Goal: Transaction & Acquisition: Purchase product/service

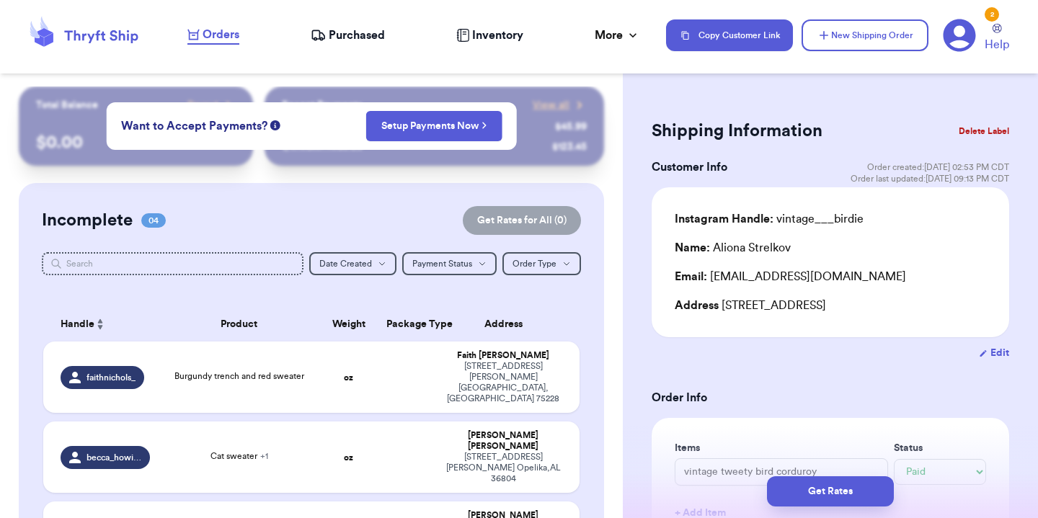
select select "paid"
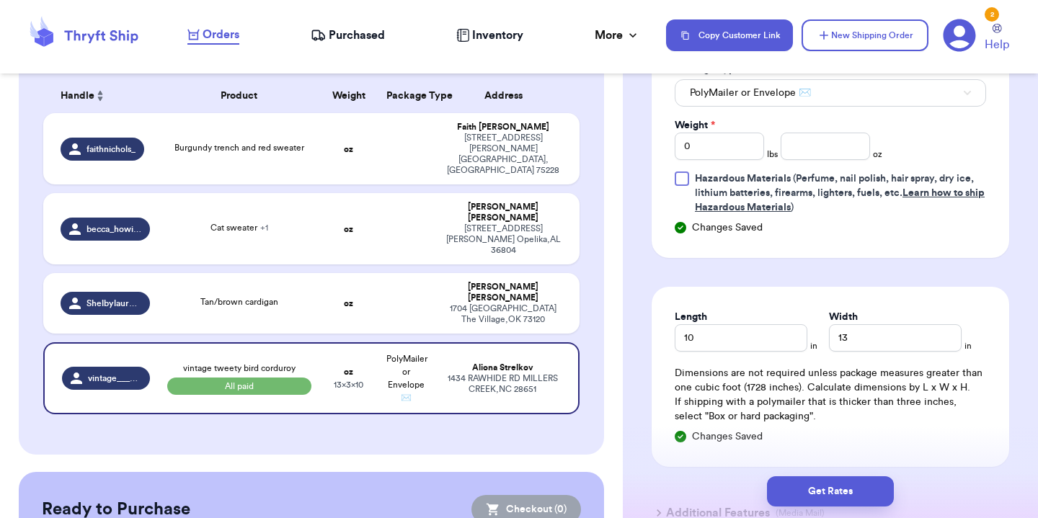
scroll to position [727, 0]
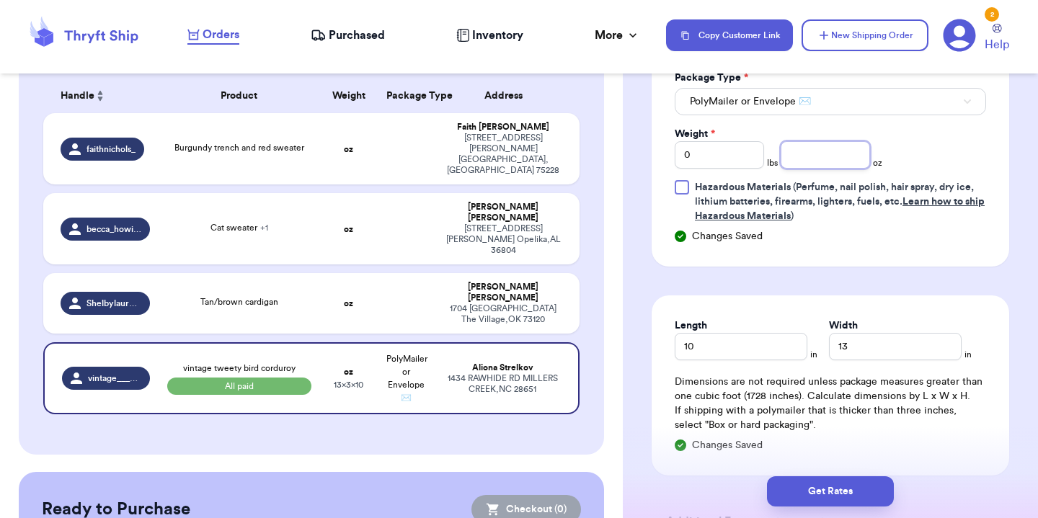
click at [812, 151] on input "number" at bounding box center [825, 154] width 89 height 27
type input "14"
click at [836, 487] on button "Get Rates" at bounding box center [830, 492] width 127 height 30
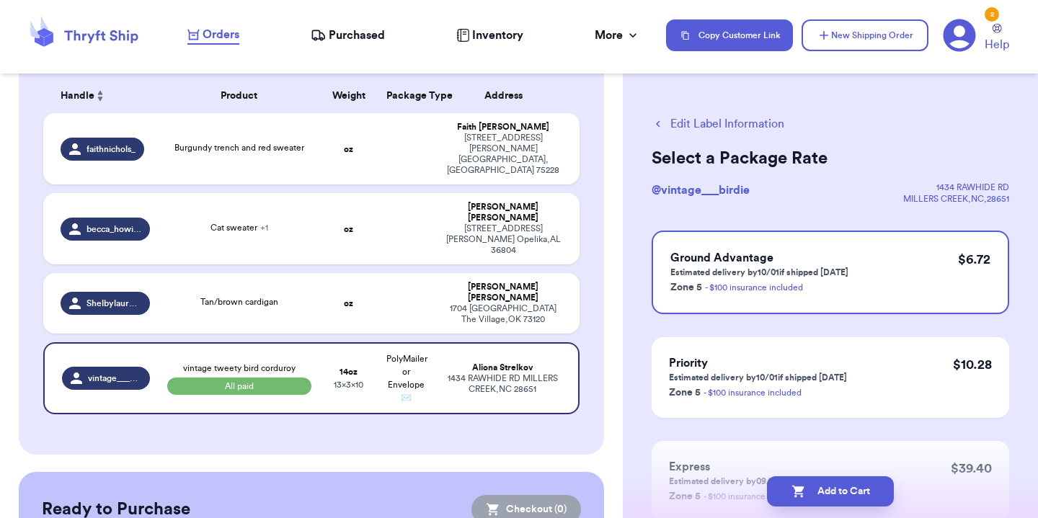
click at [836, 487] on button "Add to Cart" at bounding box center [830, 492] width 127 height 30
checkbox input "true"
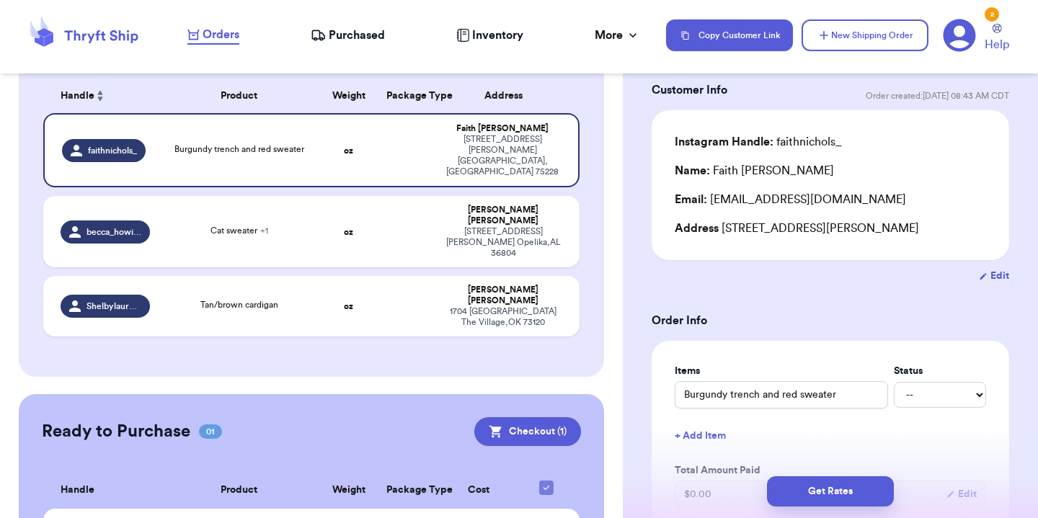
scroll to position [107, 0]
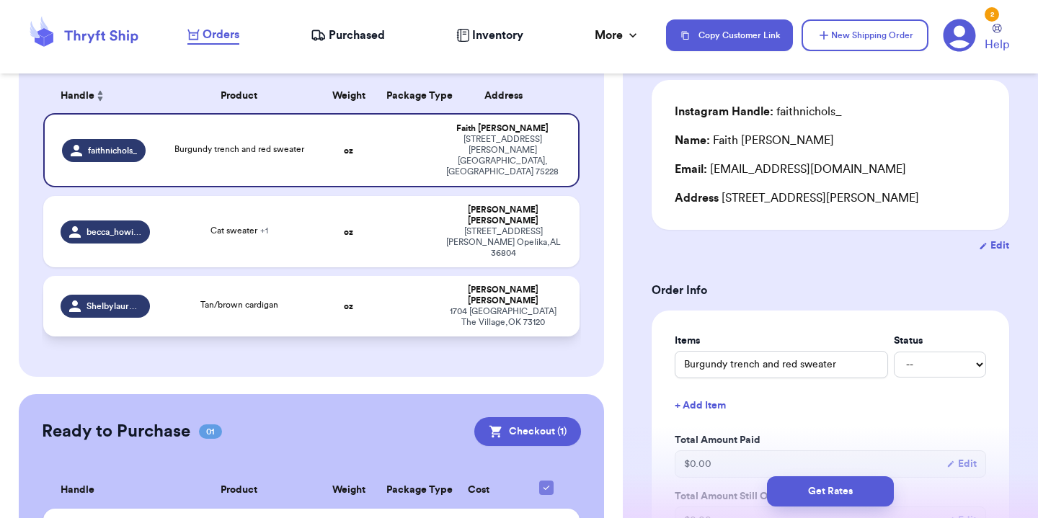
click at [270, 280] on td "Tan/brown cardigan" at bounding box center [240, 306] width 162 height 61
type input "Tan/brown cardigan"
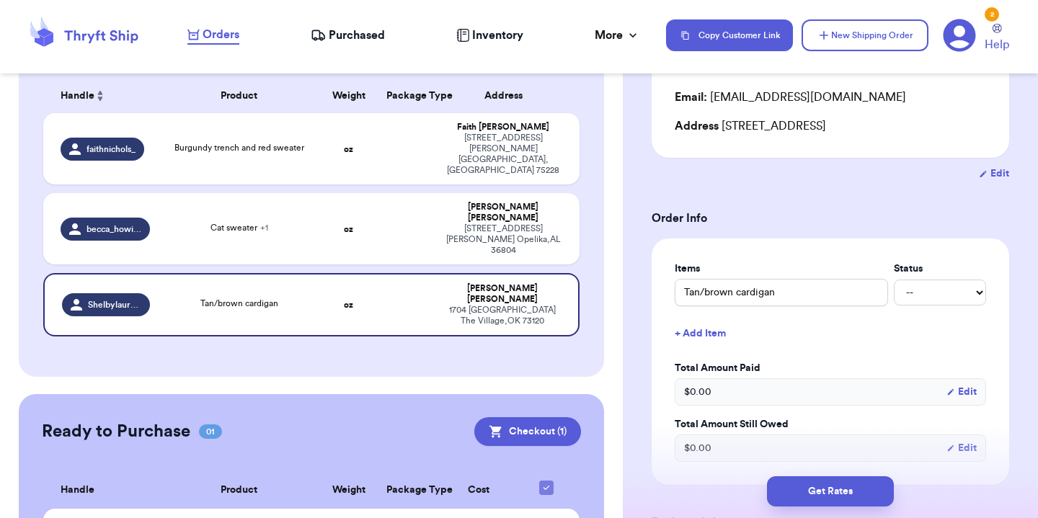
scroll to position [187, 0]
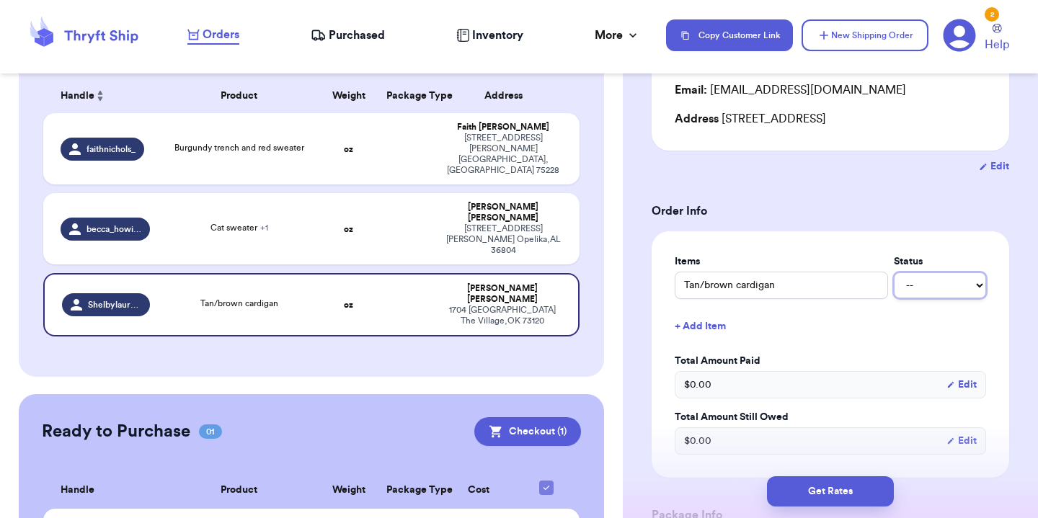
select select "paid"
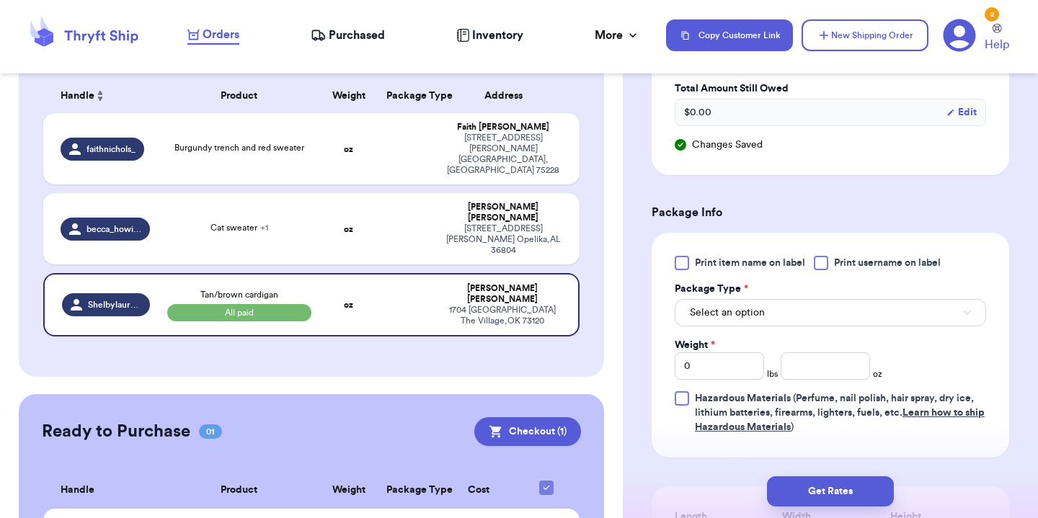
scroll to position [541, 0]
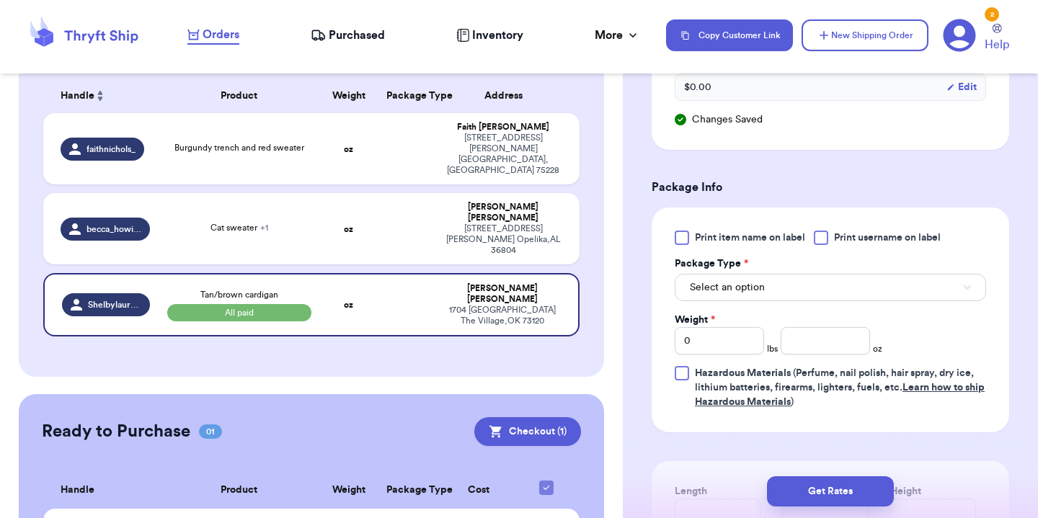
click at [929, 284] on button "Select an option" at bounding box center [830, 287] width 311 height 27
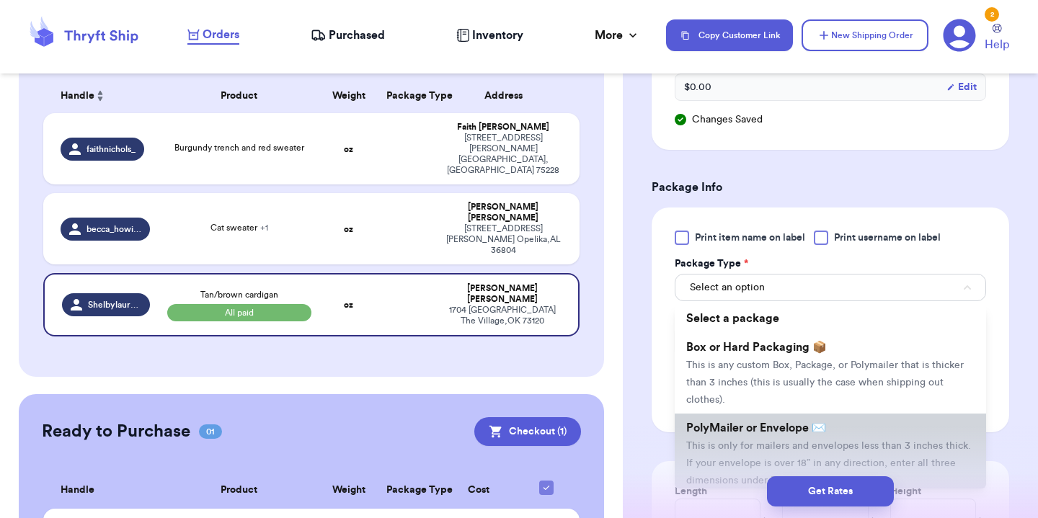
click at [798, 434] on span "PolyMailer or Envelope ✉️" at bounding box center [756, 429] width 140 height 12
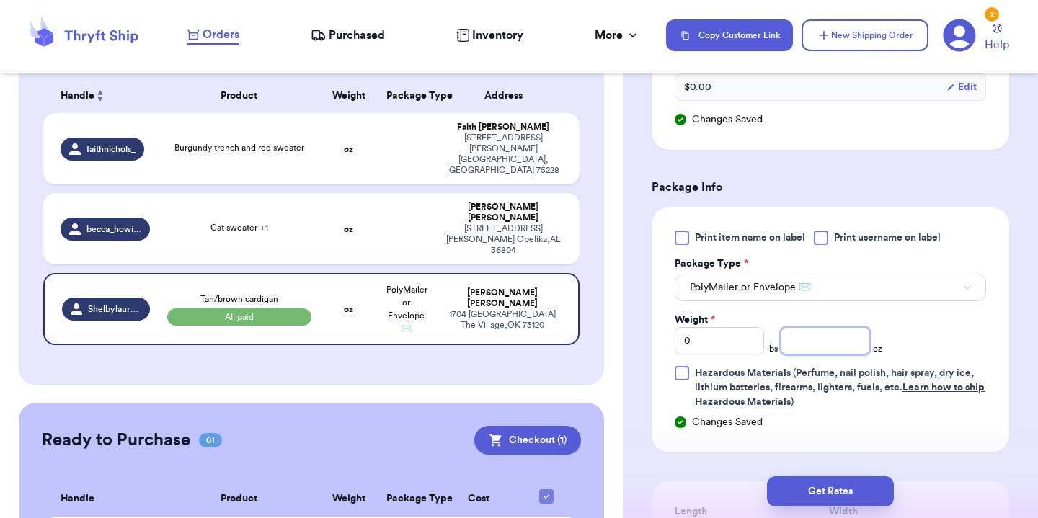
click at [839, 344] on input "number" at bounding box center [825, 340] width 89 height 27
type input "19"
type input "19.3"
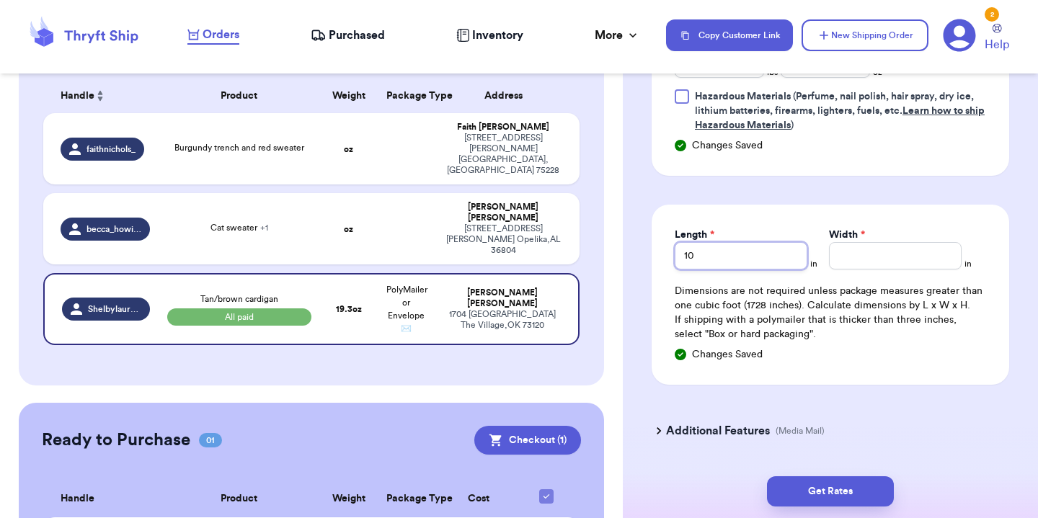
type input "10"
type input "13"
click at [851, 492] on button "Get Rates" at bounding box center [830, 492] width 127 height 30
type input "1"
type input "3.3000000000000007"
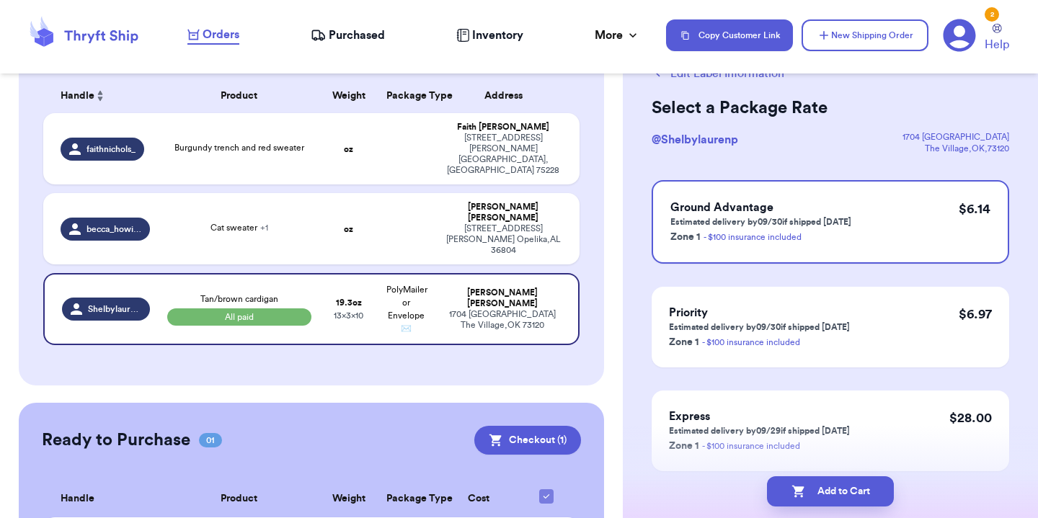
scroll to position [89, 0]
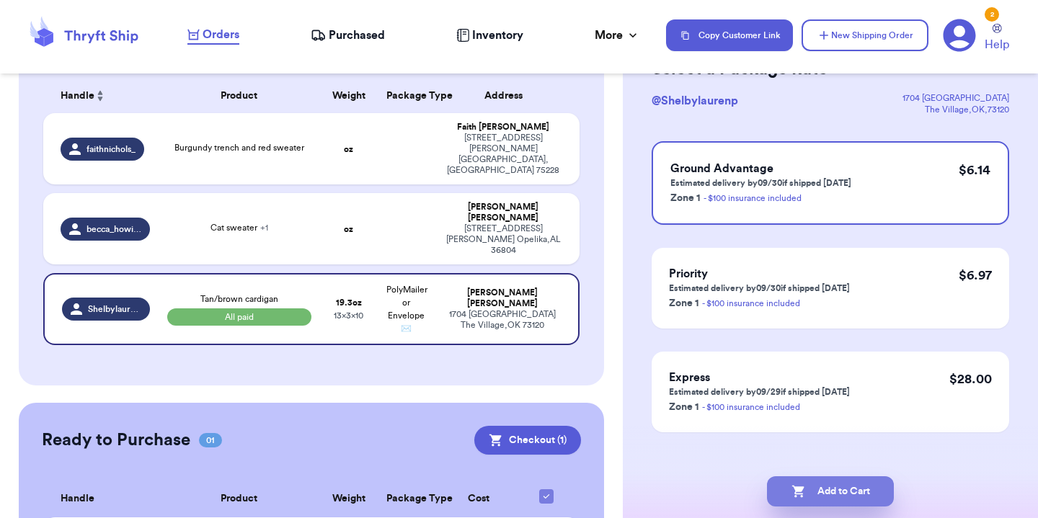
click at [849, 479] on button "Add to Cart" at bounding box center [830, 492] width 127 height 30
checkbox input "true"
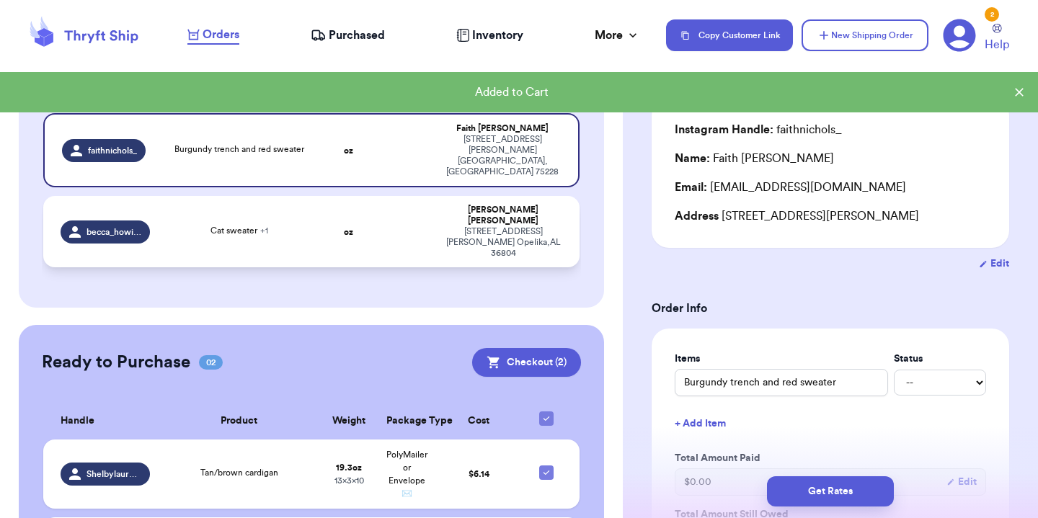
click at [403, 229] on td at bounding box center [407, 231] width 58 height 71
type input "Cat sweater"
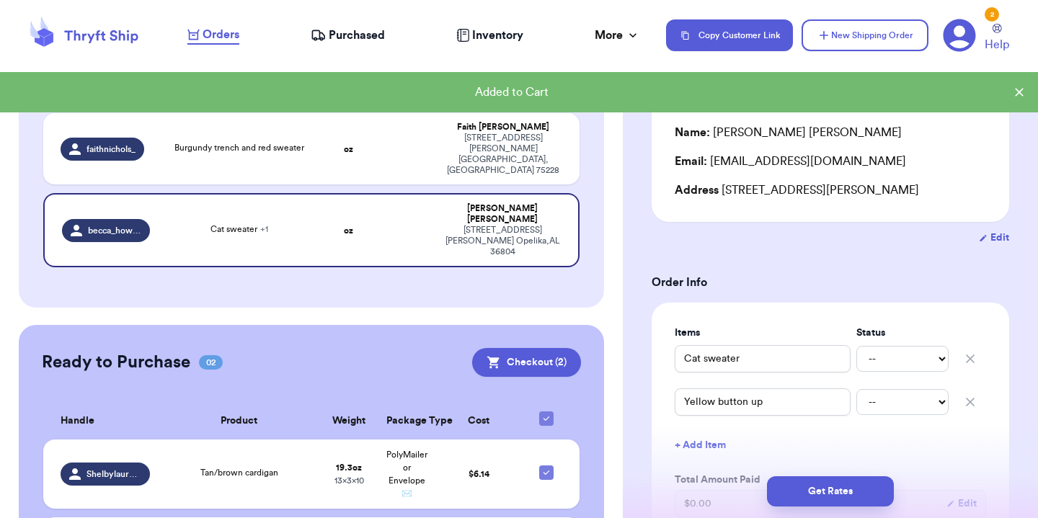
scroll to position [138, 0]
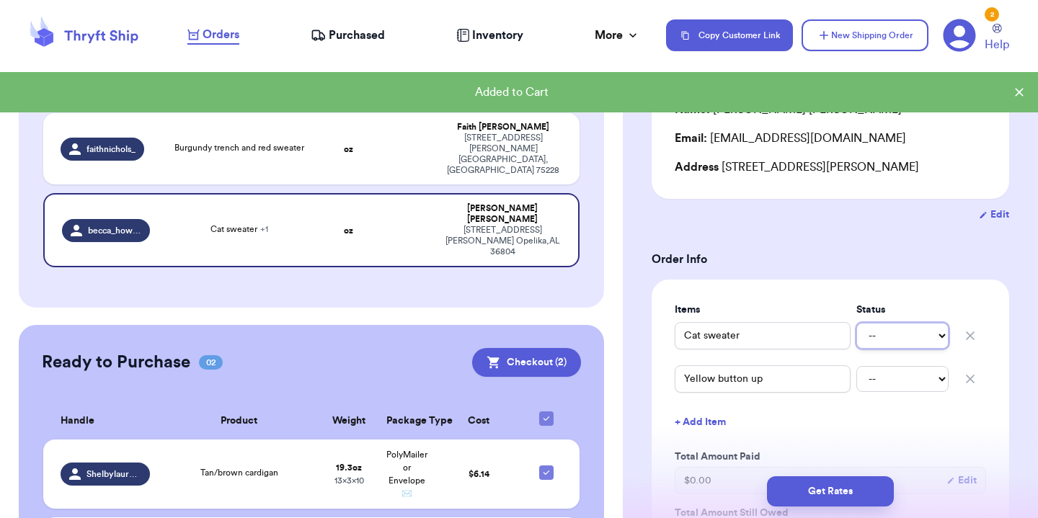
select select "paid"
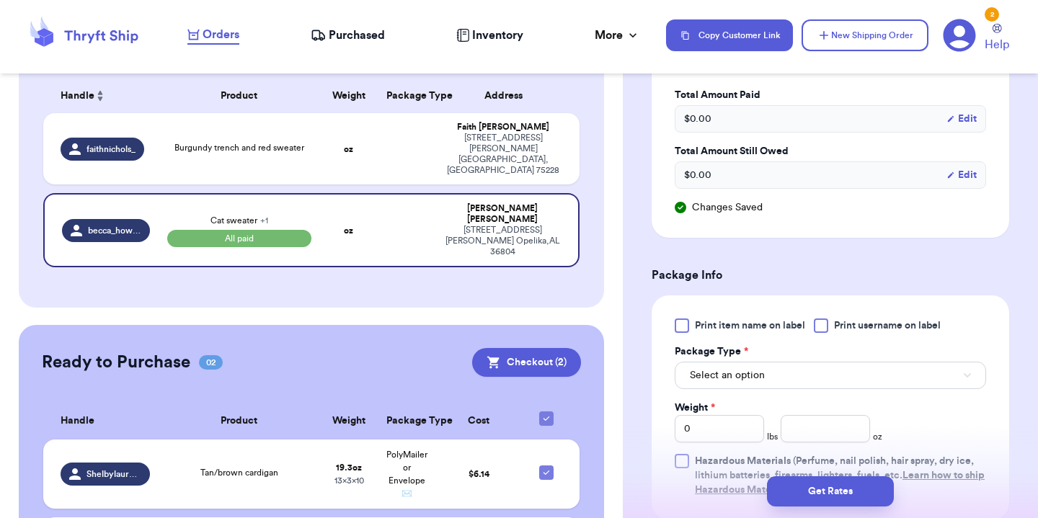
scroll to position [509, 0]
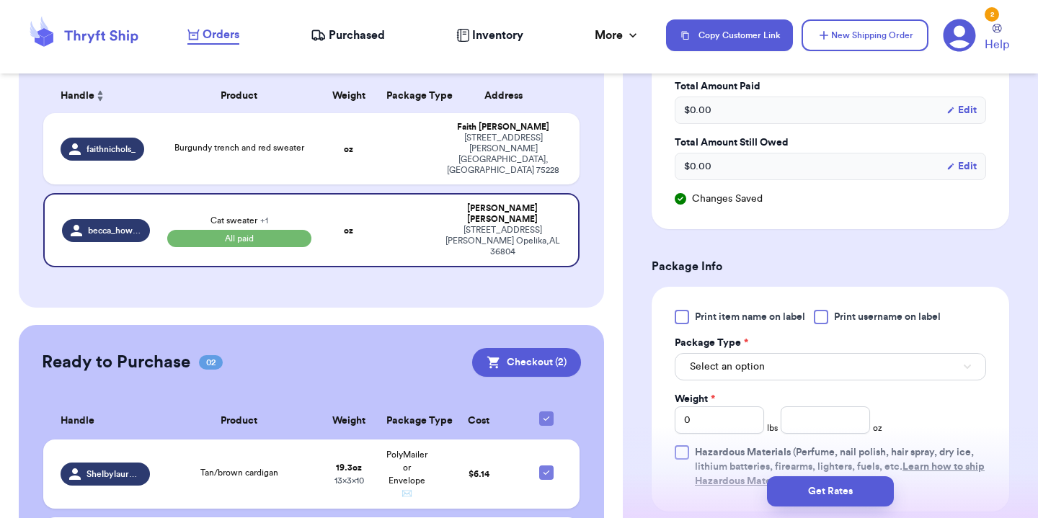
click at [720, 384] on div "Print item name on label Print username on label Package Type * Select an optio…" at bounding box center [830, 399] width 311 height 179
click at [722, 374] on span "Select an option" at bounding box center [727, 367] width 75 height 14
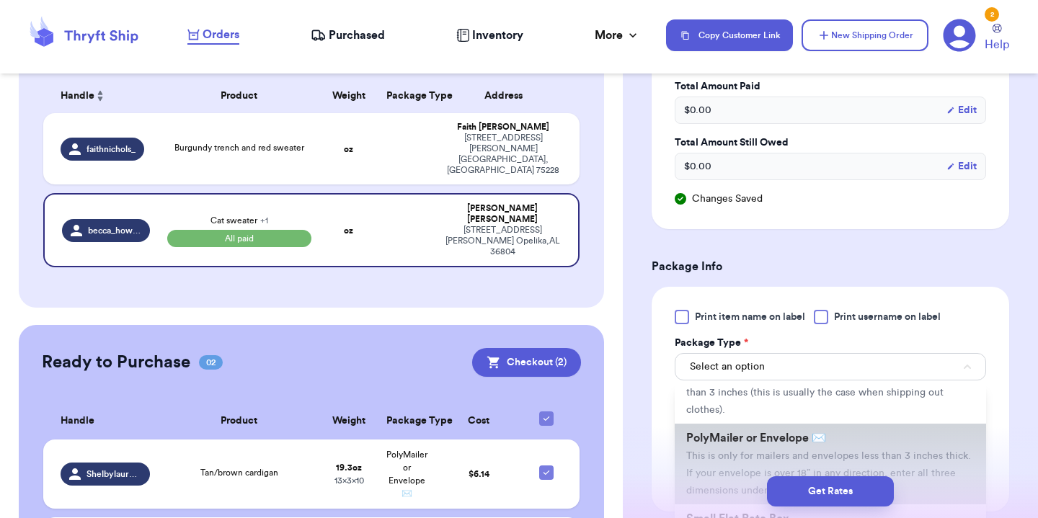
scroll to position [70, 0]
click at [738, 454] on li "PolyMailer or Envelope ✉️ This is only for mailers and envelopes less than 3 in…" at bounding box center [830, 463] width 311 height 81
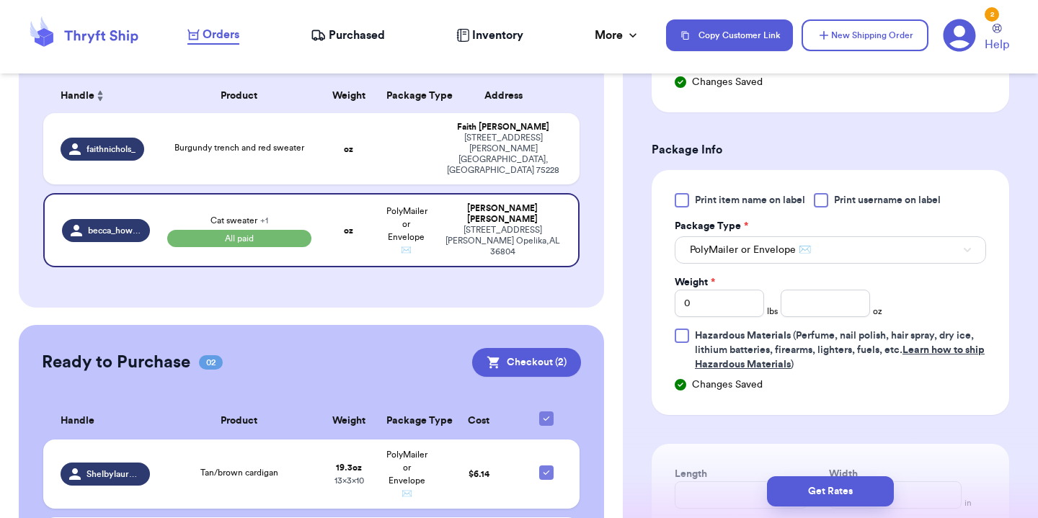
scroll to position [655, 0]
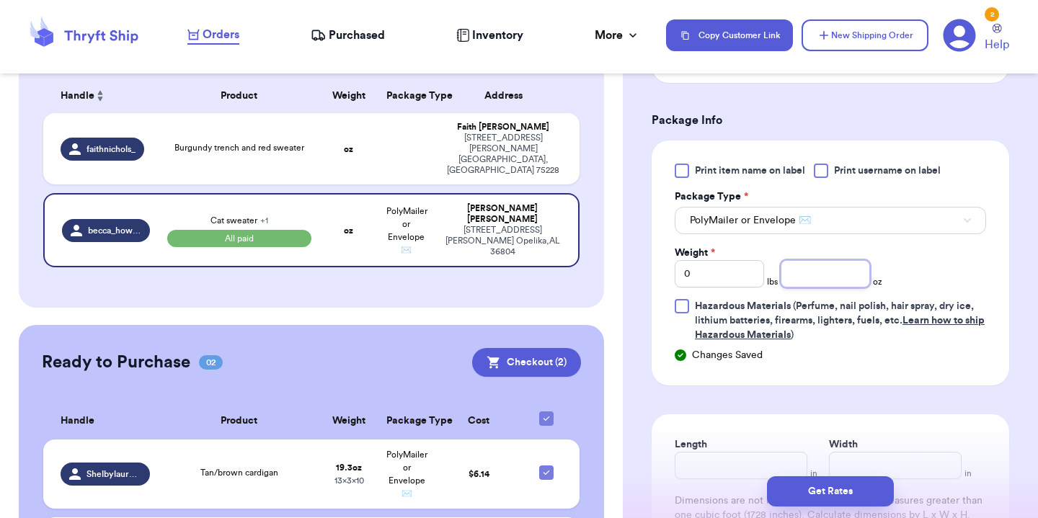
click at [831, 279] on input "number" at bounding box center [825, 273] width 89 height 27
type input "36"
type input "36.4"
click at [705, 463] on input "Length" at bounding box center [741, 465] width 133 height 27
type input "10"
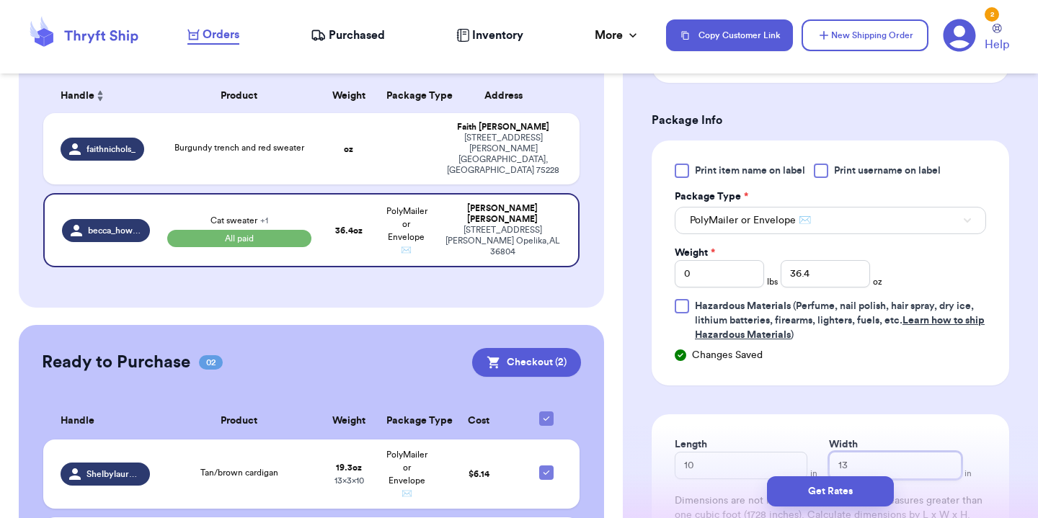
type input "13"
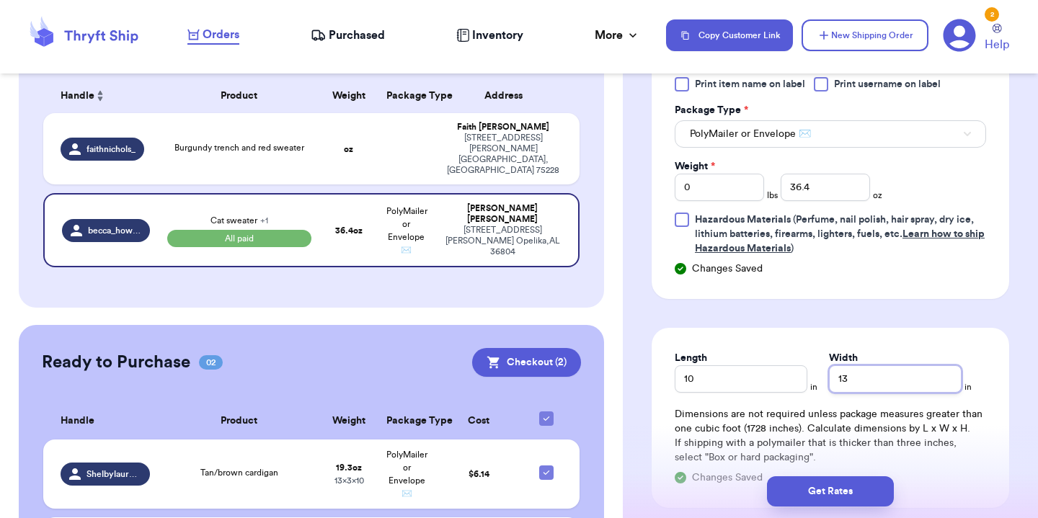
scroll to position [804, 0]
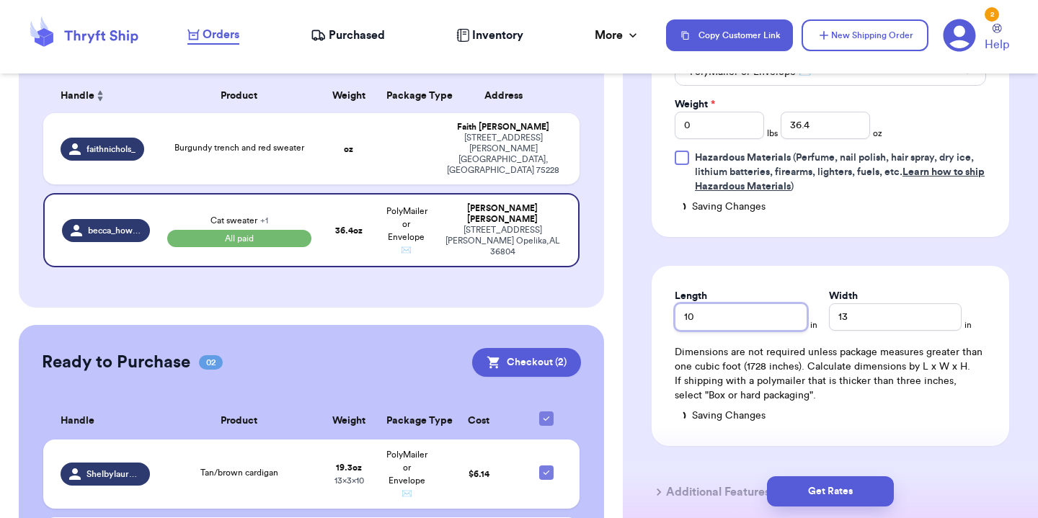
click at [719, 327] on input "10" at bounding box center [741, 317] width 133 height 27
type input "11"
click at [854, 314] on input "13" at bounding box center [895, 317] width 133 height 27
type input "14"
click at [844, 474] on div "Get Rates" at bounding box center [830, 491] width 415 height 53
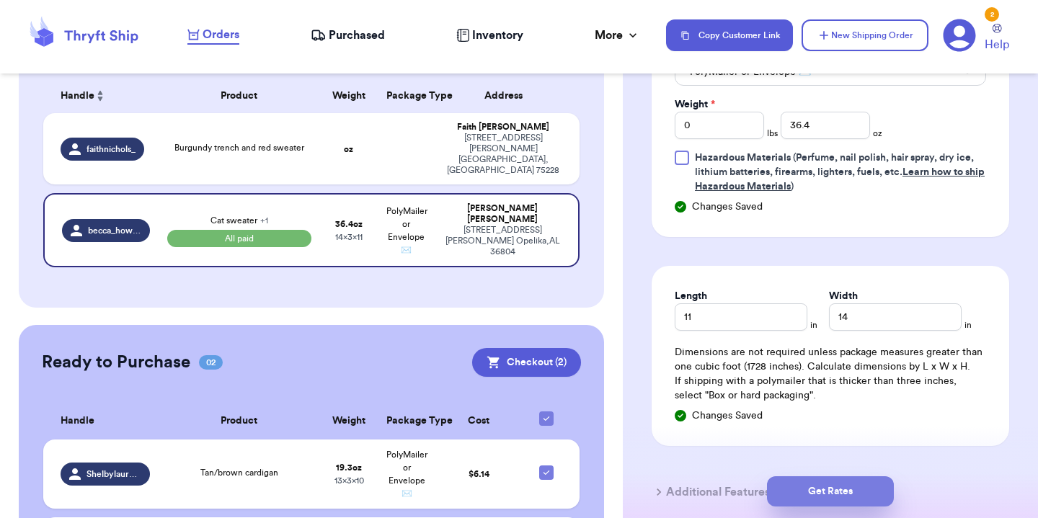
click at [844, 487] on button "Get Rates" at bounding box center [830, 492] width 127 height 30
type input "2"
type input "4.399999999999999"
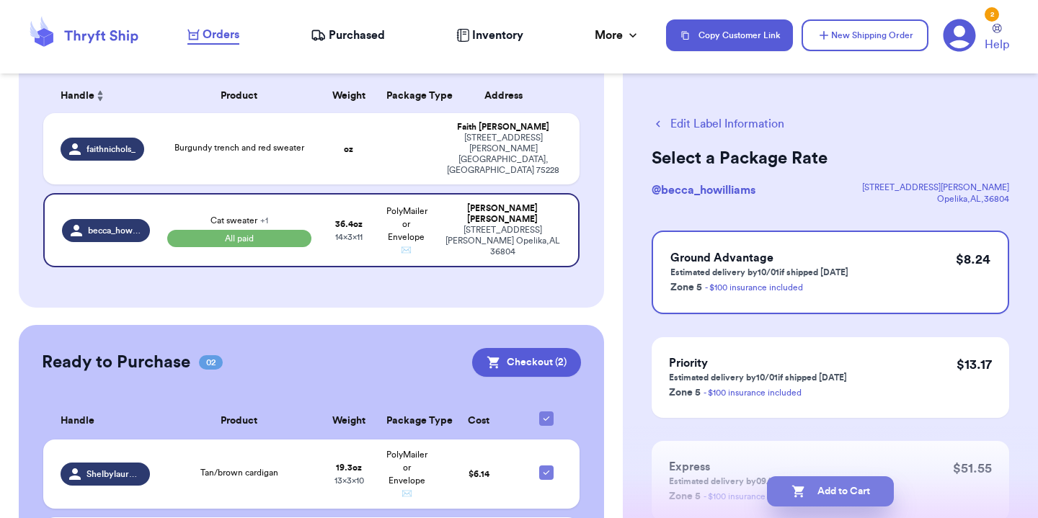
click at [852, 486] on button "Add to Cart" at bounding box center [830, 492] width 127 height 30
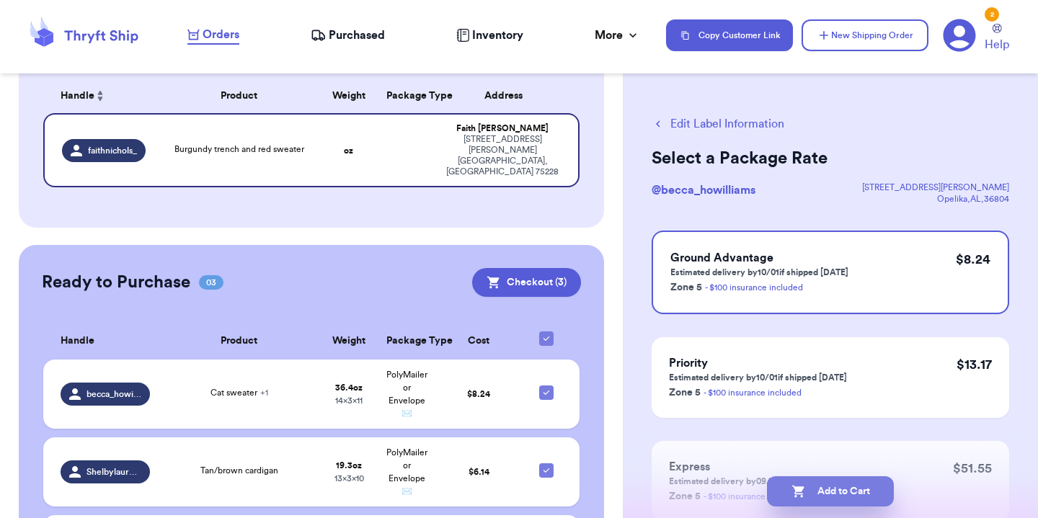
checkbox input "true"
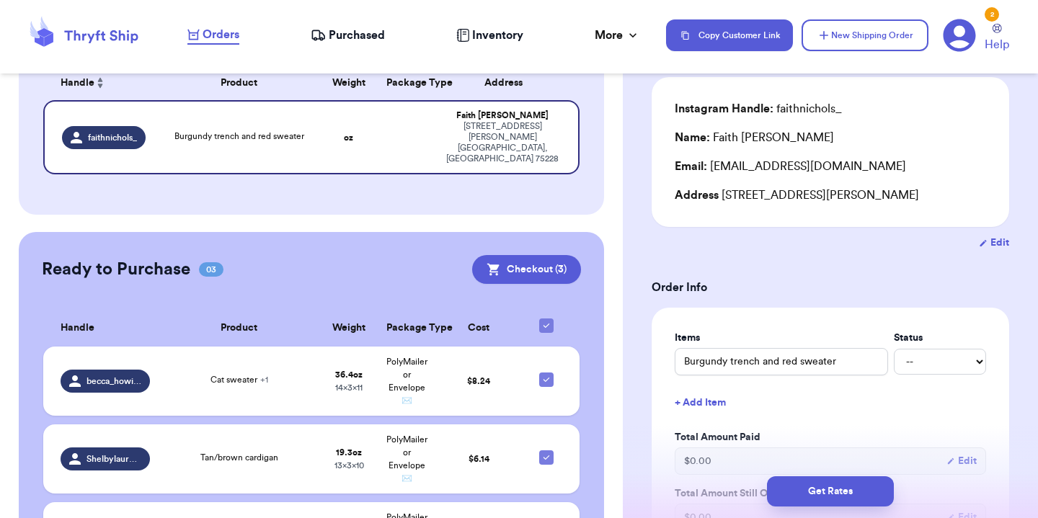
scroll to position [171, 0]
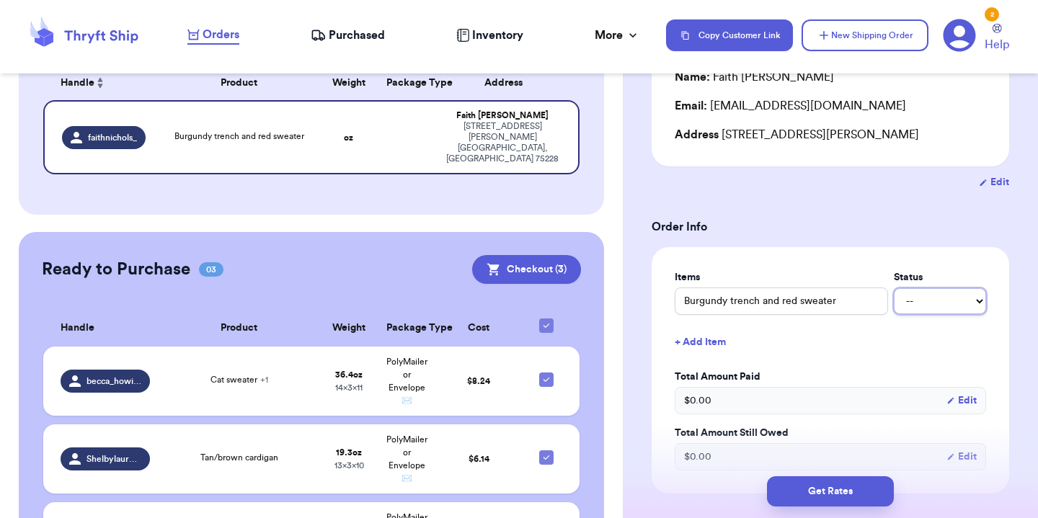
select select "paid"
click at [725, 345] on button "+ Add Item" at bounding box center [830, 343] width 323 height 32
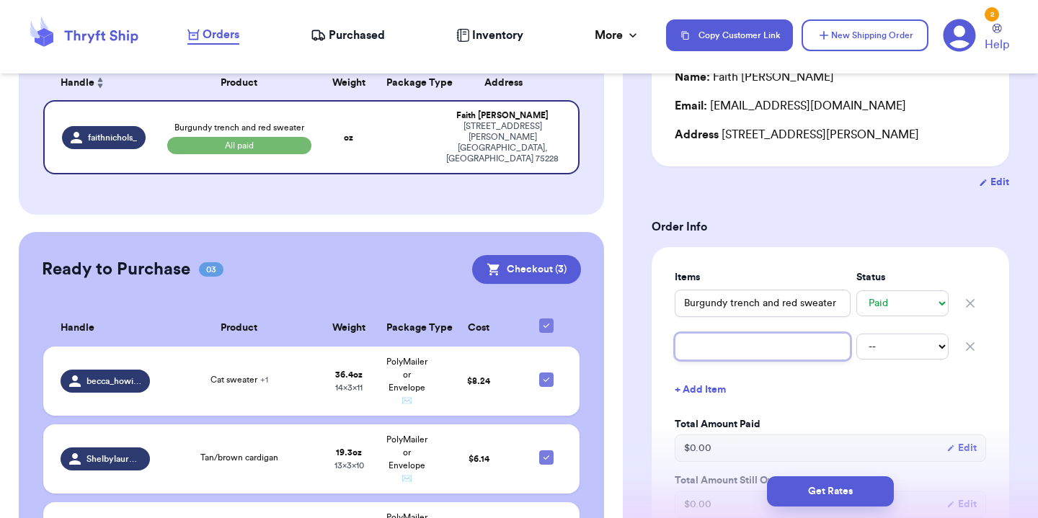
click at [728, 345] on input "text" at bounding box center [763, 346] width 176 height 27
type input "R"
type input "Re"
type input "Red"
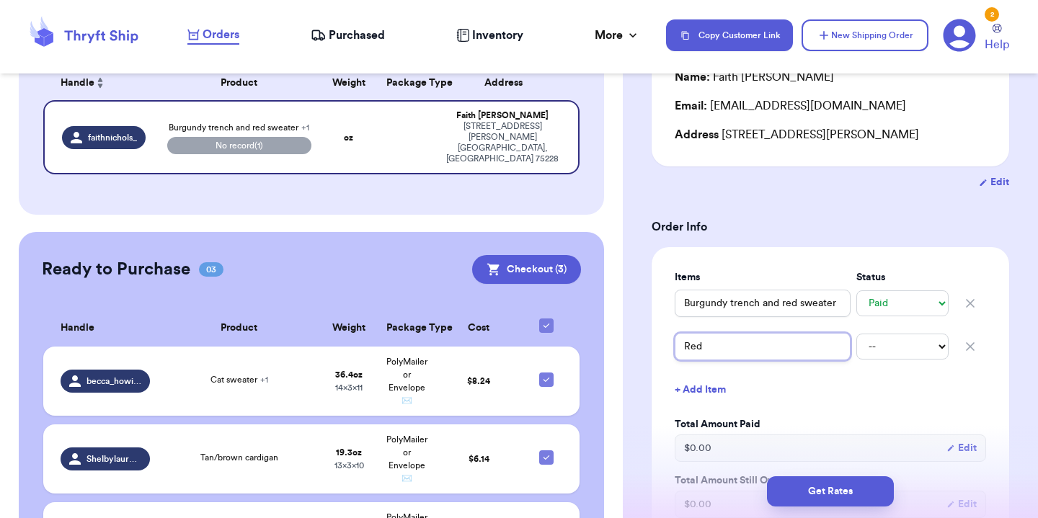
type input "Red k"
type input "Red ki"
type input "Red kit"
type input "Red ki"
type input "Red k"
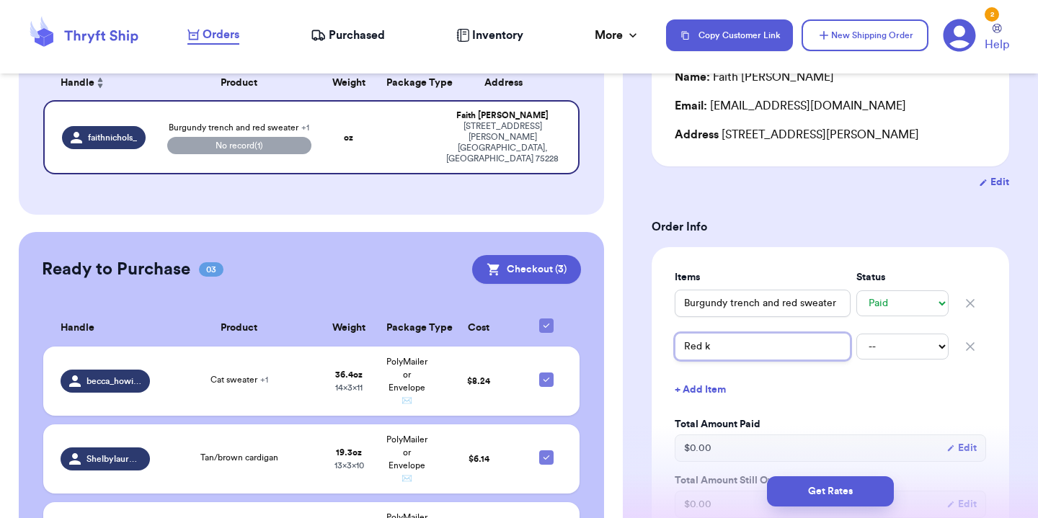
type input "Red kn"
type input "Red knt"
type input "Red kn"
type input "Red kni"
type input "Red knit"
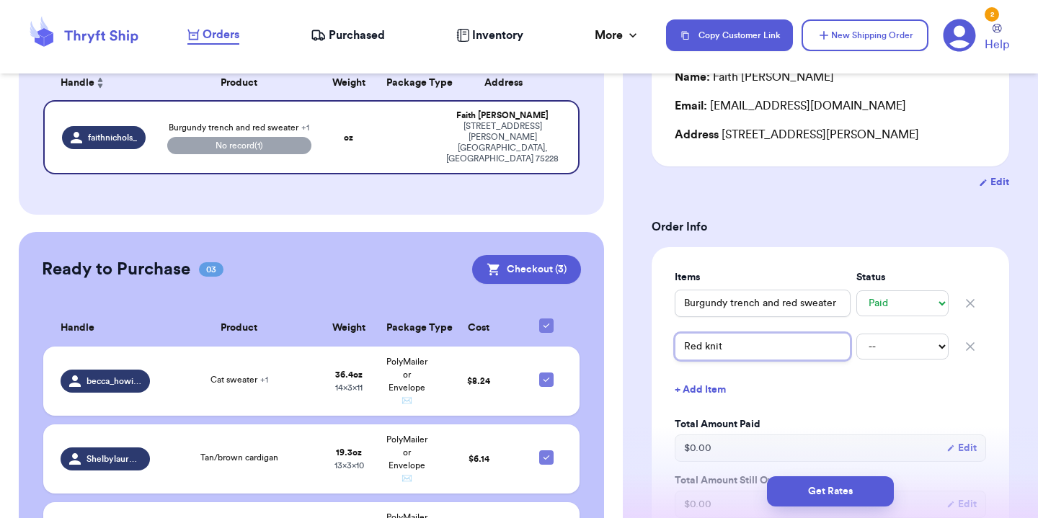
type input "Red knit"
select select "paid"
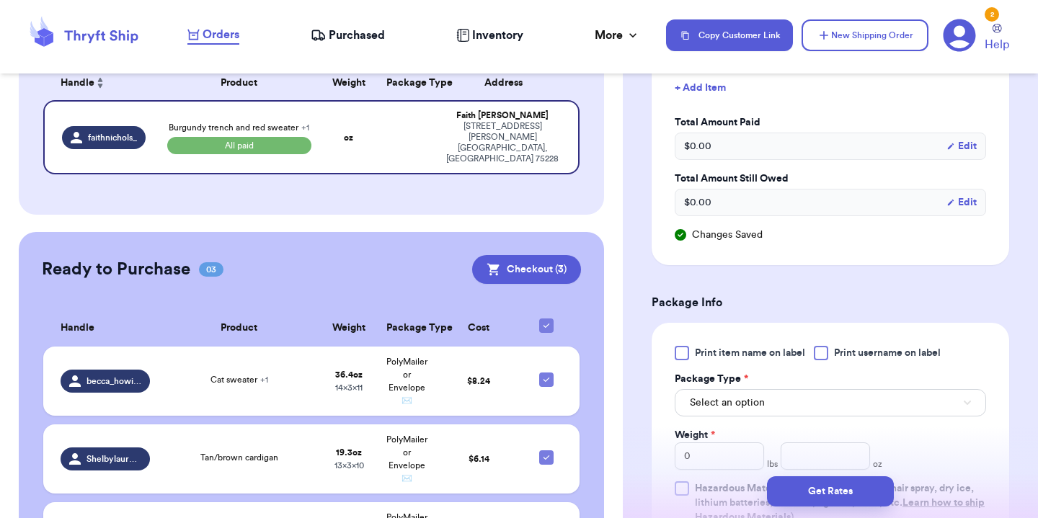
scroll to position [506, 0]
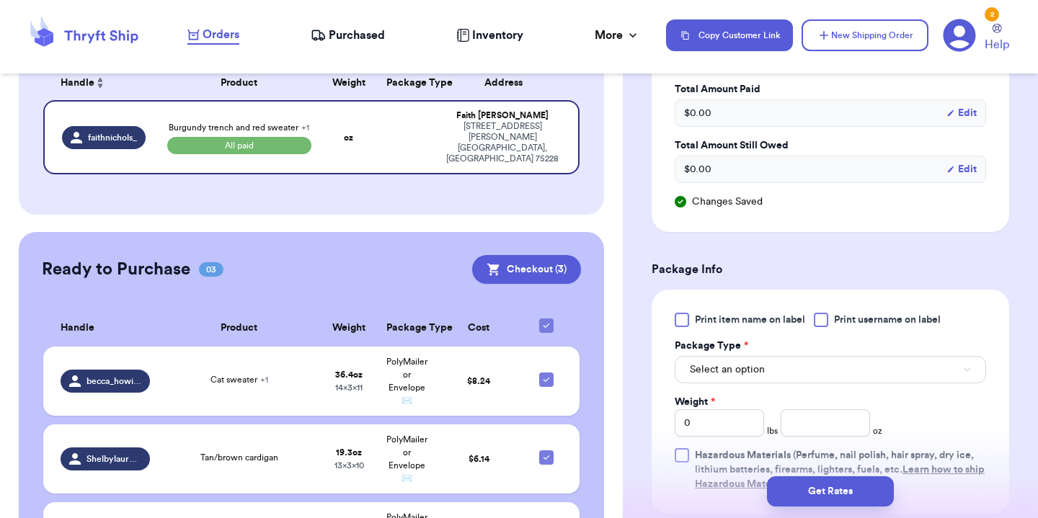
click at [753, 380] on button "Select an option" at bounding box center [830, 369] width 311 height 27
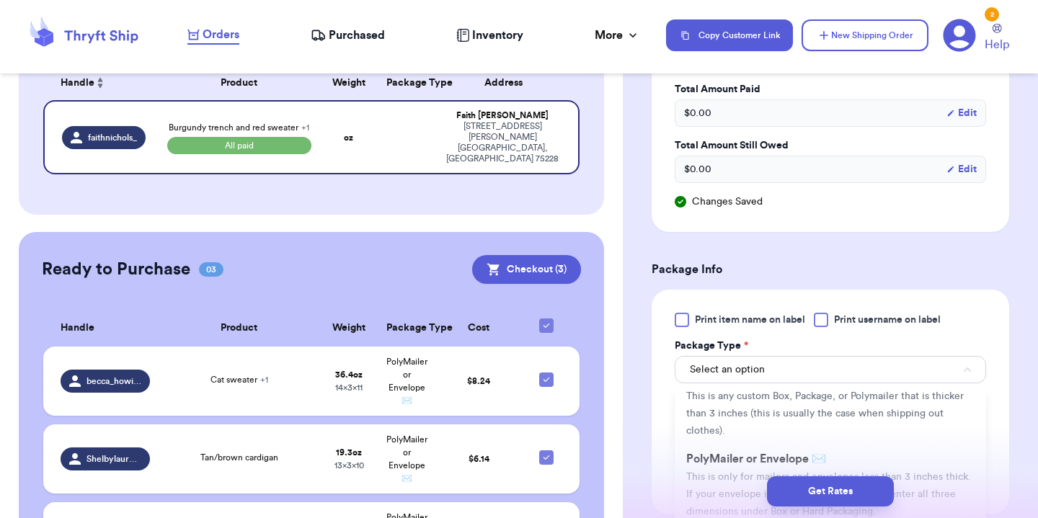
scroll to position [67, 0]
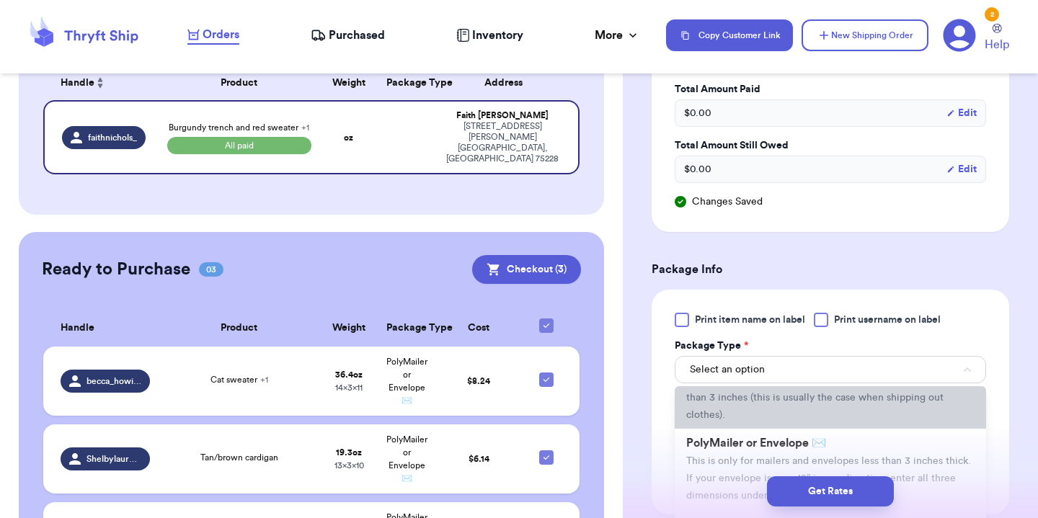
click at [759, 414] on li "Box or Hard Packaging 📦 This is any custom Box, Package, or Polymailer that is …" at bounding box center [830, 388] width 311 height 81
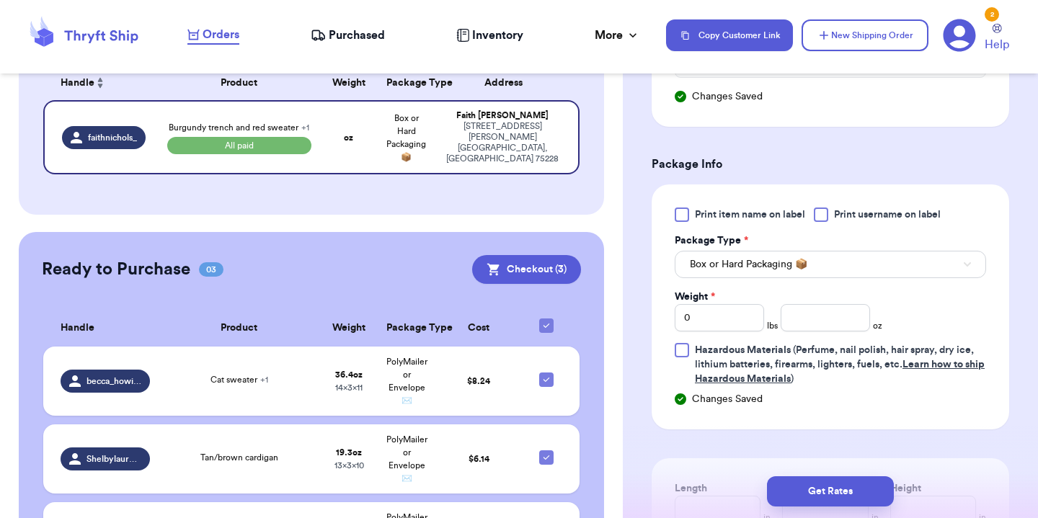
scroll to position [613, 0]
click at [806, 319] on input "number" at bounding box center [825, 316] width 89 height 27
type input "85"
type input "85.4"
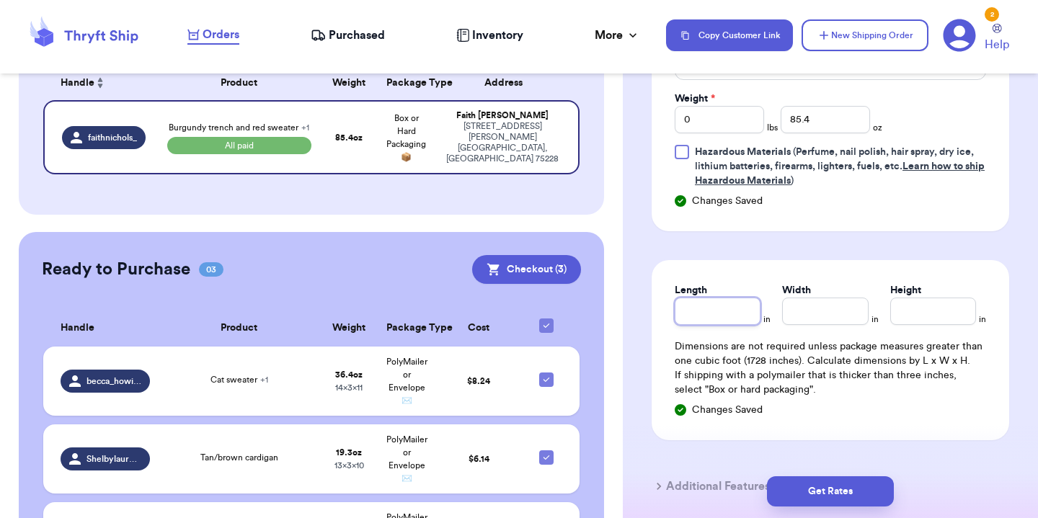
scroll to position [822, 0]
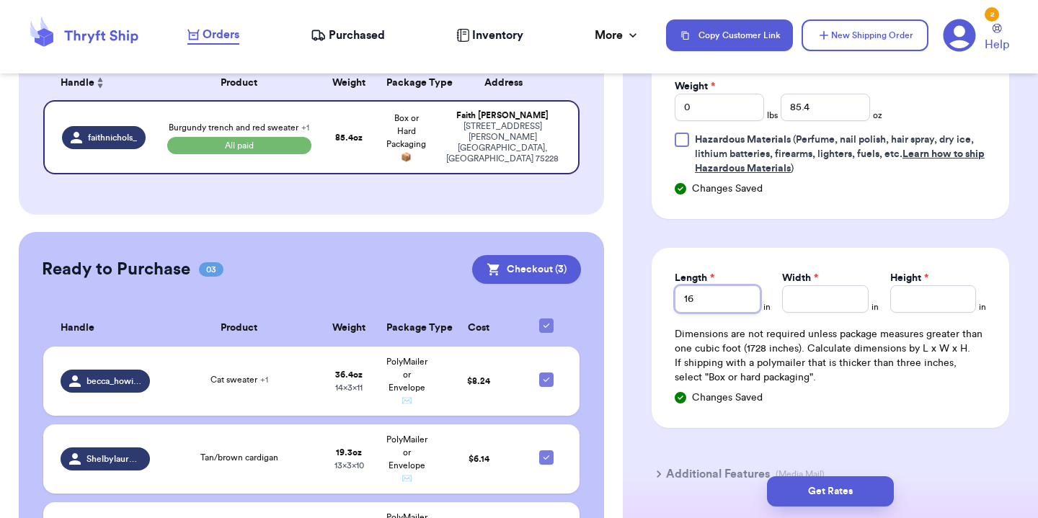
type input "16"
type input "12"
type input "5"
type input "12"
type input "3"
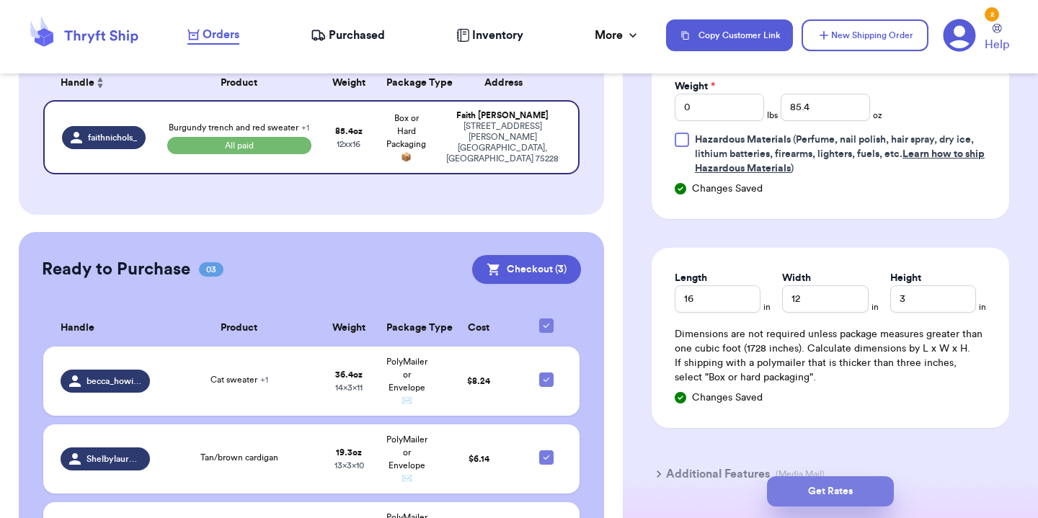
click at [815, 491] on button "Get Rates" at bounding box center [830, 492] width 127 height 30
type input "5"
type input "5.400000000000006"
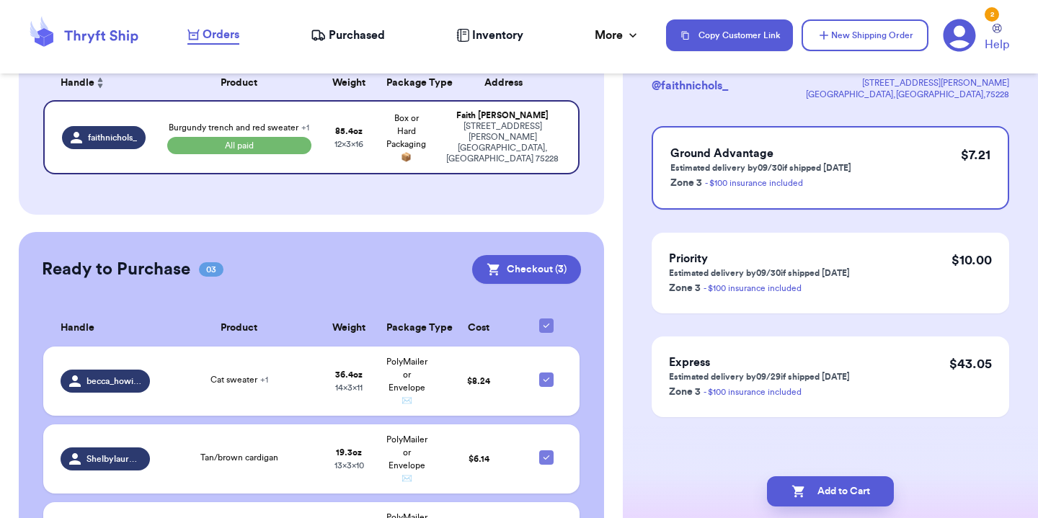
scroll to position [0, 0]
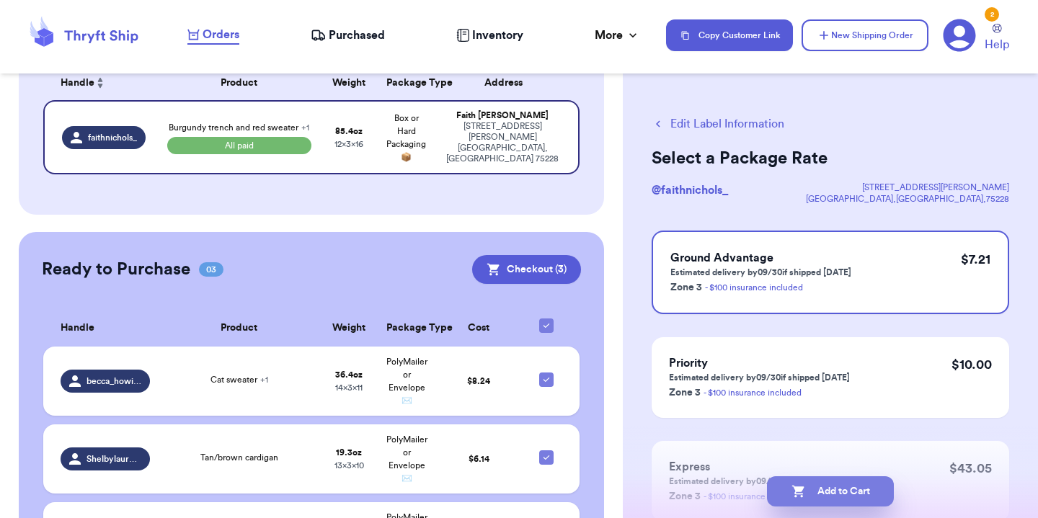
click at [813, 484] on button "Add to Cart" at bounding box center [830, 492] width 127 height 30
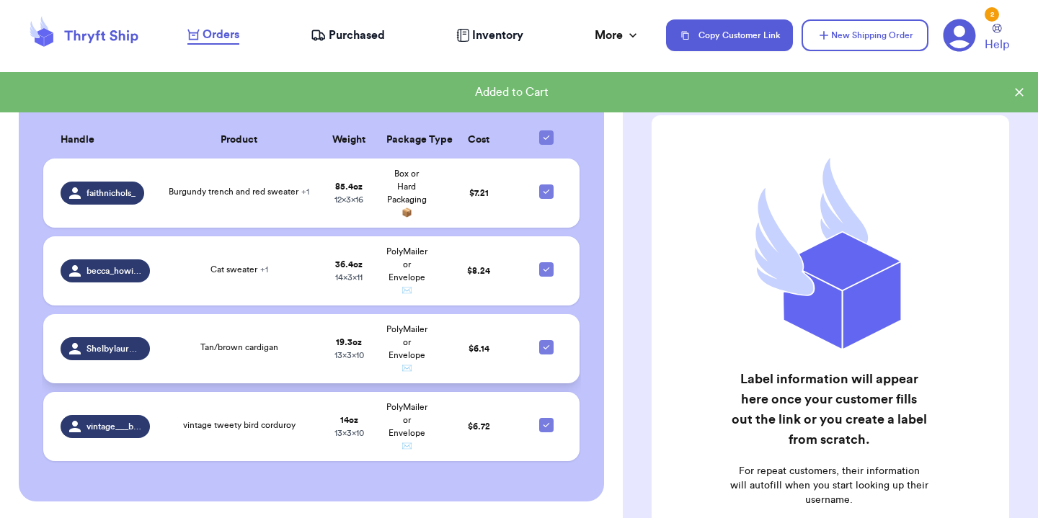
scroll to position [274, 0]
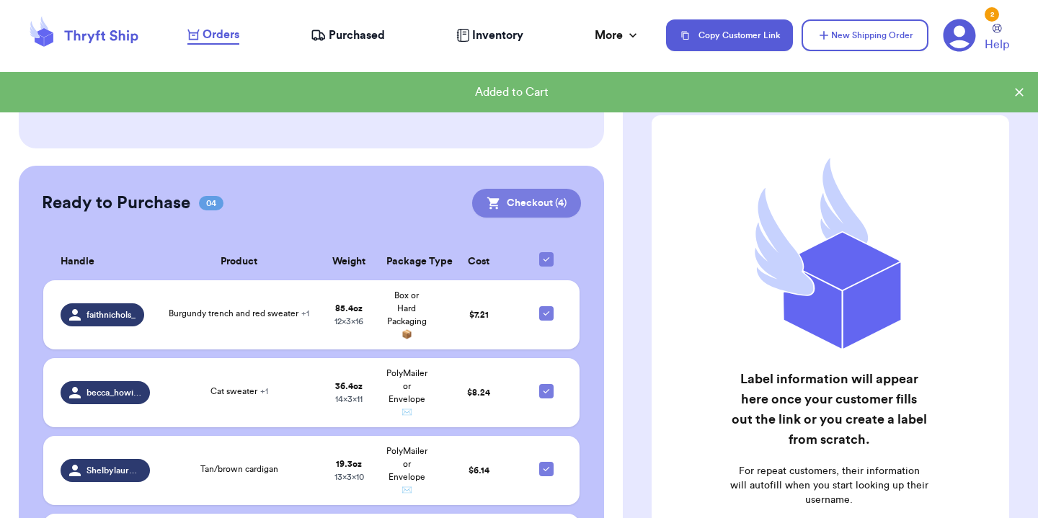
click at [539, 195] on button "Checkout ( 4 )" at bounding box center [526, 203] width 109 height 29
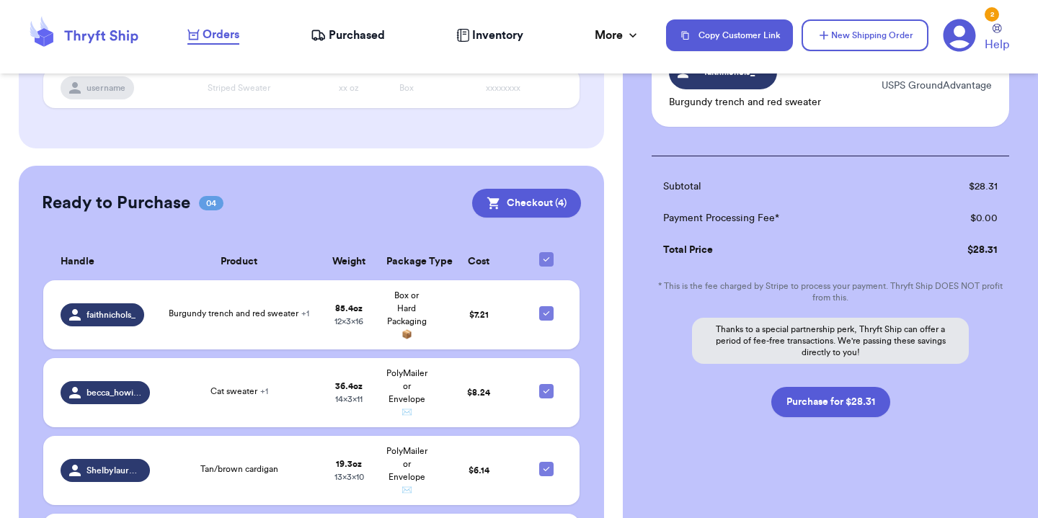
scroll to position [441, 0]
click at [834, 407] on button "Purchase for $28.31" at bounding box center [831, 402] width 119 height 30
checkbox input "false"
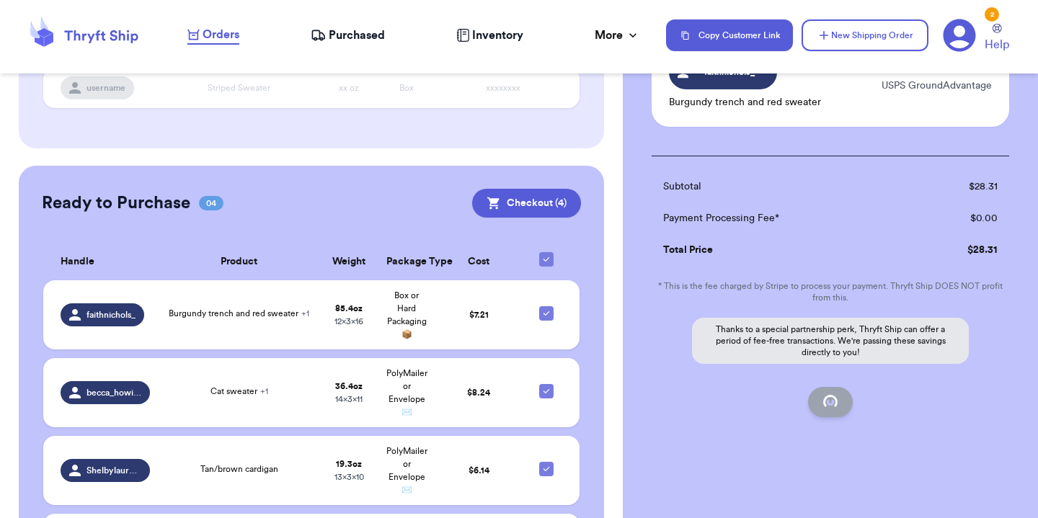
checkbox input "false"
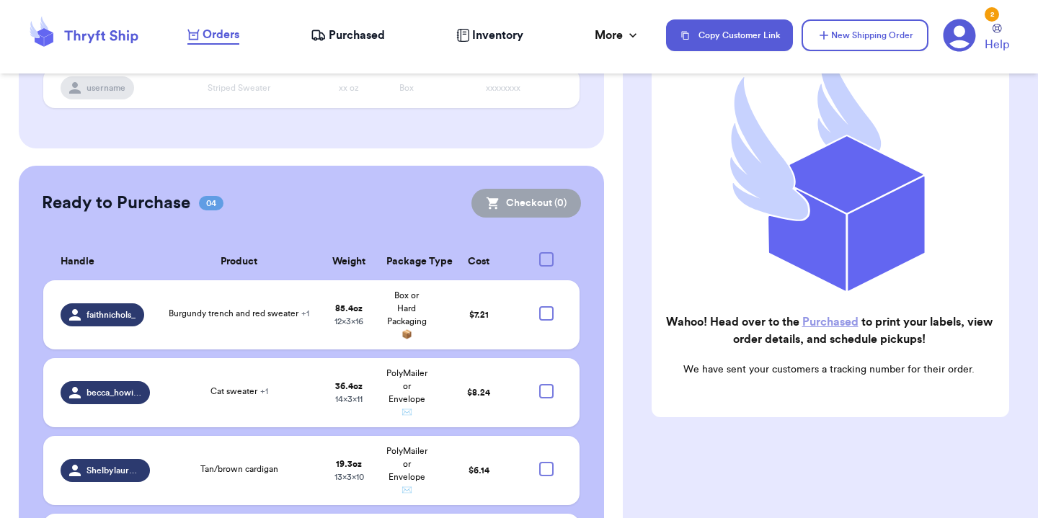
checkbox input "true"
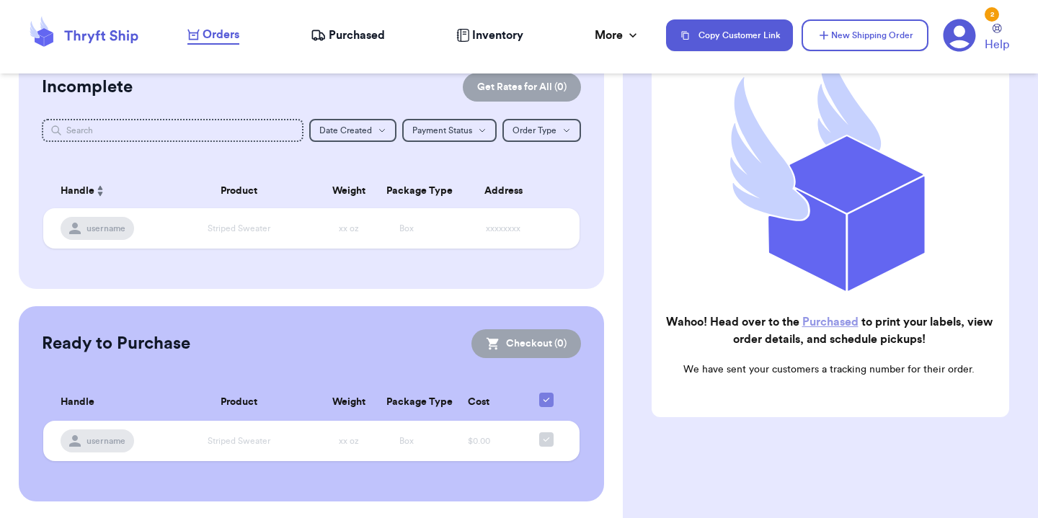
click at [828, 321] on link "Purchased" at bounding box center [831, 323] width 56 height 12
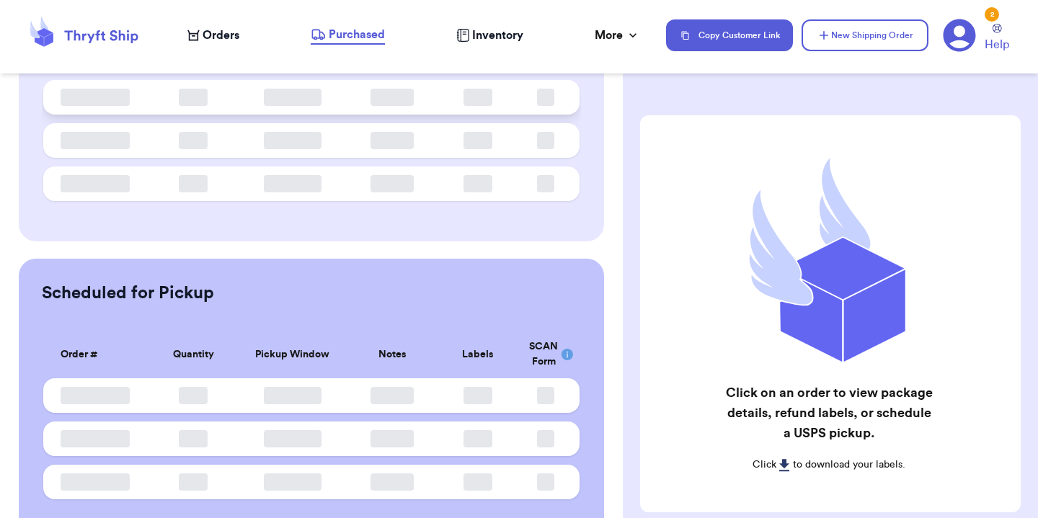
scroll to position [166, 0]
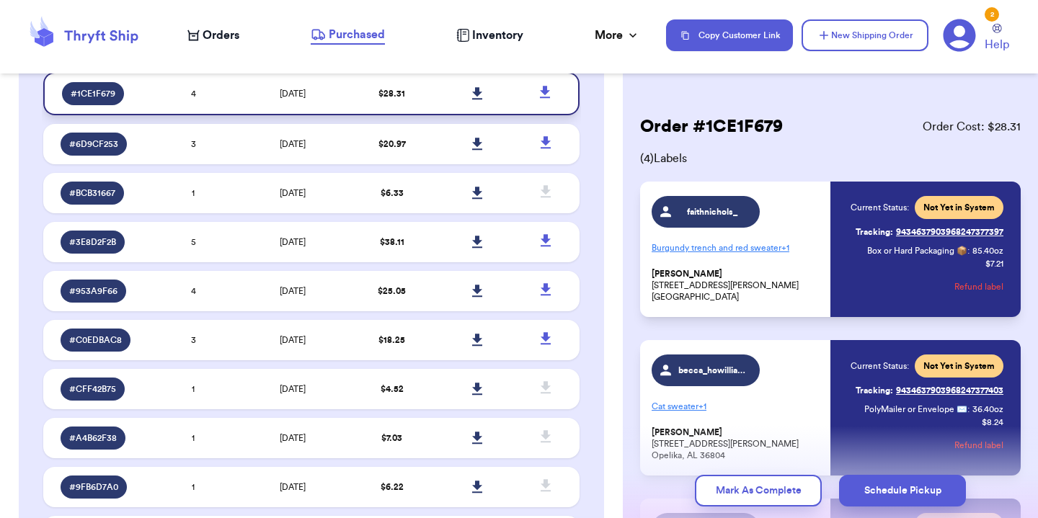
click at [482, 100] on icon at bounding box center [477, 93] width 11 height 13
click at [651, 76] on div "Order # 1CE1F679 Order Cost: $ 28.31 ( 4 ) Labels faithnichols_ Burgundy trench…" at bounding box center [830, 259] width 415 height 518
